Goal: Information Seeking & Learning: Learn about a topic

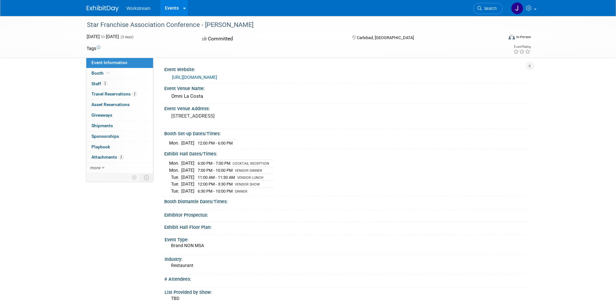
click at [361, 131] on div "Booth Set-up Dates/Times:" at bounding box center [346, 133] width 365 height 8
click at [347, 122] on div "Event Venue Address: [STREET_ADDRESS]" at bounding box center [345, 116] width 368 height 25
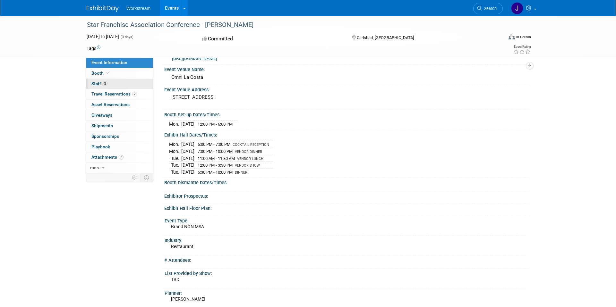
scroll to position [20, 0]
click at [120, 94] on span "Travel Reservations 2" at bounding box center [114, 93] width 46 height 5
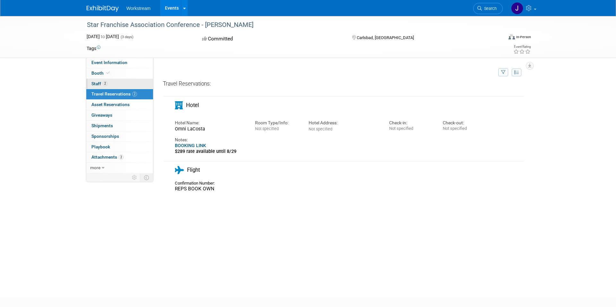
click at [118, 84] on link "2 Staff 2" at bounding box center [119, 84] width 67 height 10
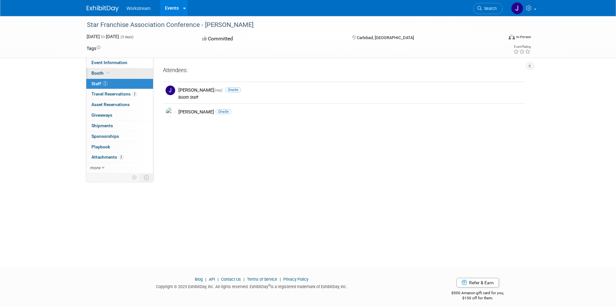
click at [115, 73] on link "Booth" at bounding box center [119, 73] width 67 height 10
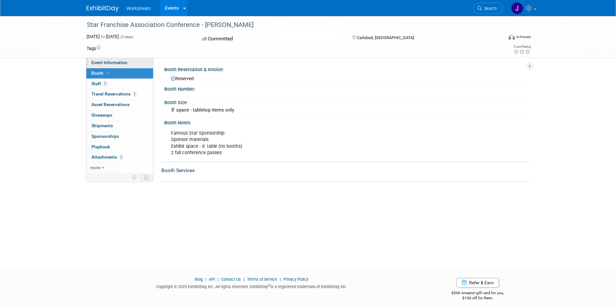
click at [108, 59] on link "Event Information" at bounding box center [119, 63] width 67 height 10
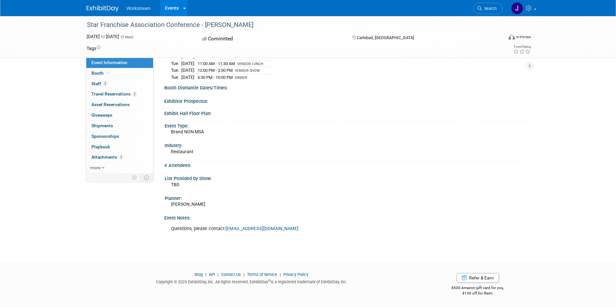
scroll to position [107, 0]
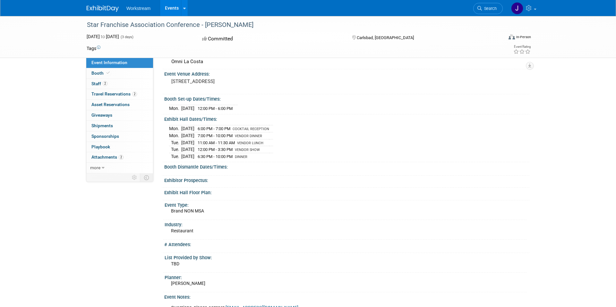
scroll to position [34, 0]
click at [102, 168] on icon at bounding box center [103, 168] width 3 height 4
click at [104, 158] on span "Attachments 2" at bounding box center [107, 157] width 32 height 5
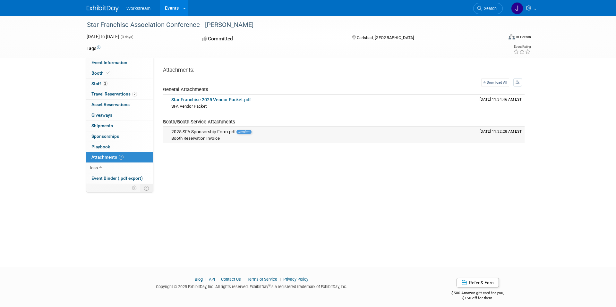
click at [203, 139] on span "Booth Reservation Invoice" at bounding box center [195, 138] width 48 height 5
click at [191, 104] on span "SFA Vendor Packet" at bounding box center [188, 106] width 35 height 5
click at [198, 98] on link "Star Franchise 2025 Vendor Packet.pdf" at bounding box center [211, 99] width 80 height 5
